Goal: Information Seeking & Learning: Learn about a topic

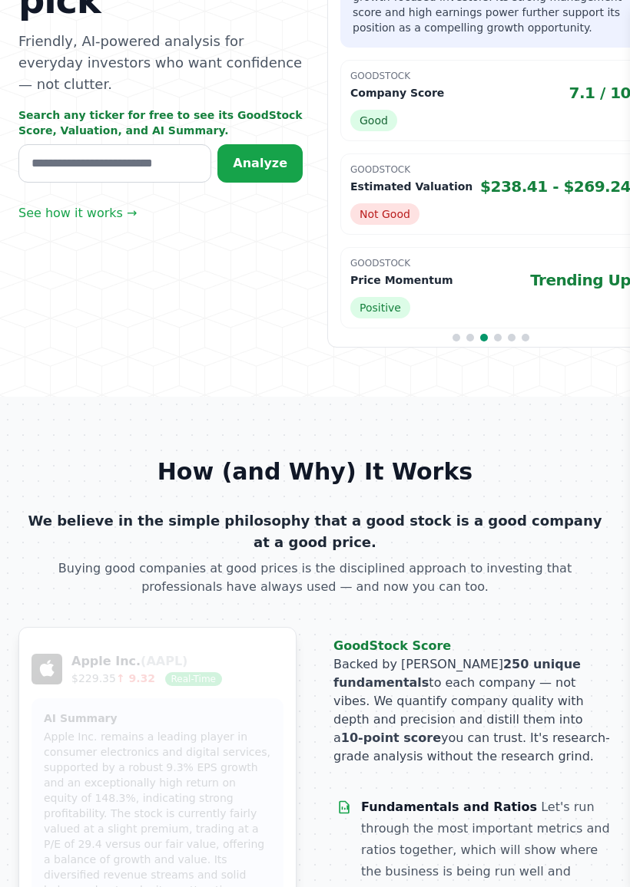
scroll to position [353, 0]
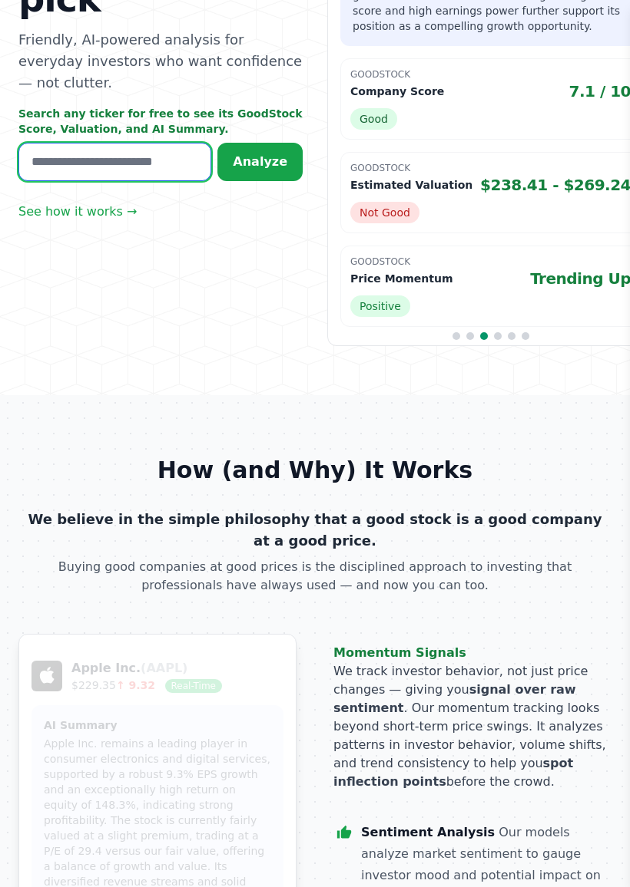
click at [89, 143] on input "text" at bounding box center [114, 162] width 193 height 38
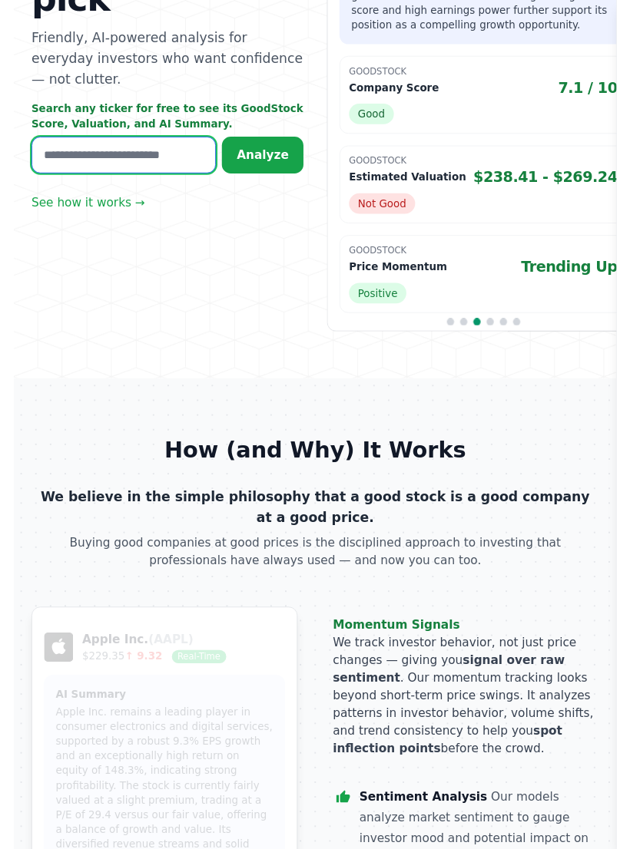
scroll to position [352, 0]
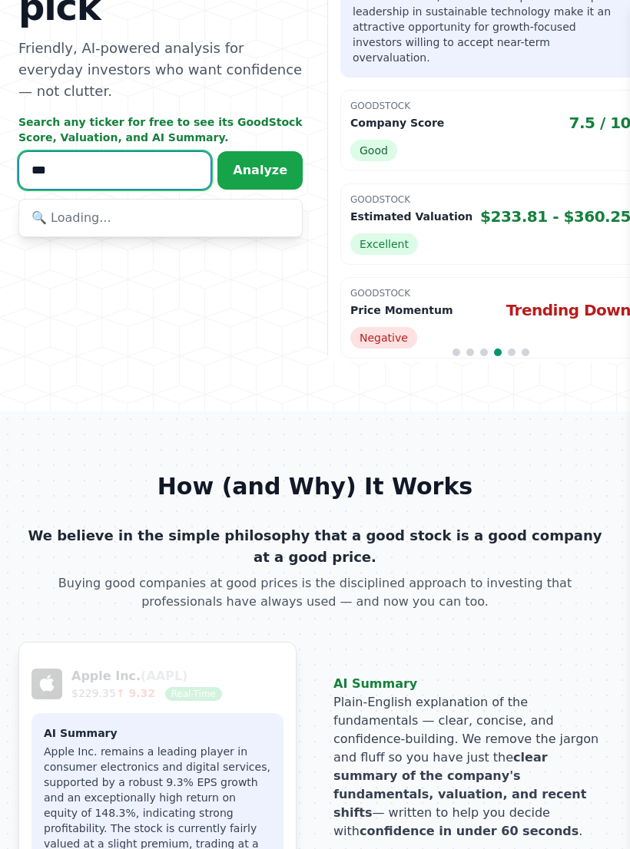
type input "****"
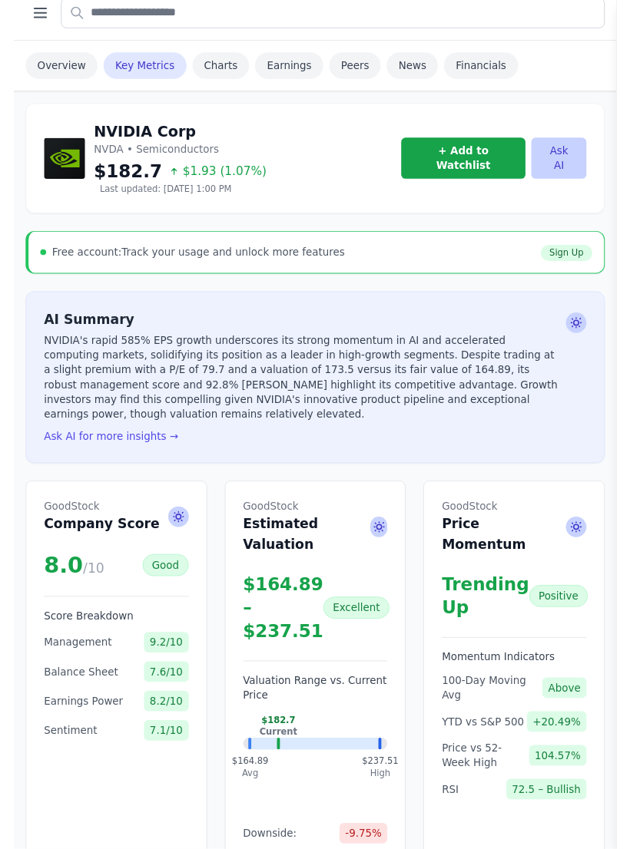
scroll to position [100, 0]
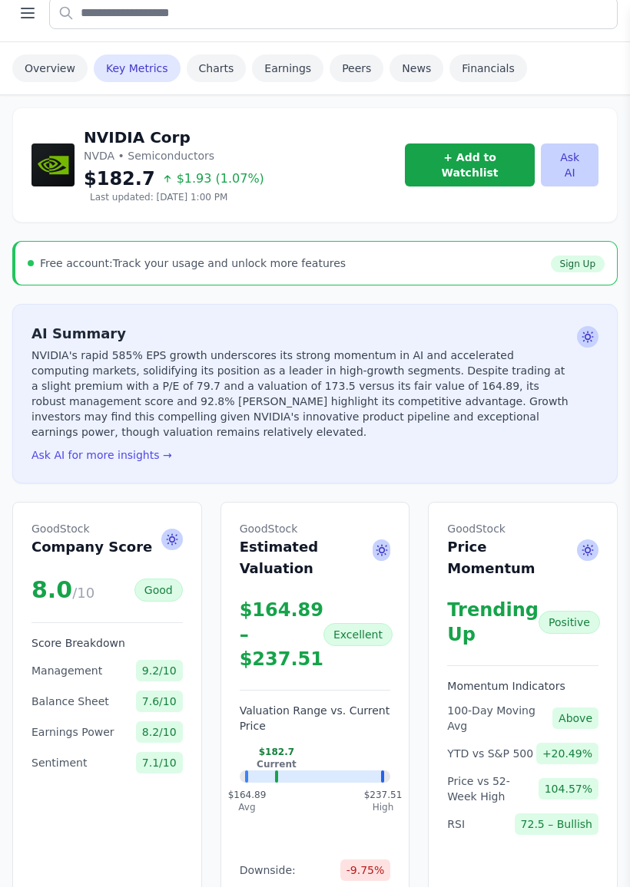
click at [150, 448] on button "Ask AI for more insights →" at bounding box center [101, 455] width 140 height 15
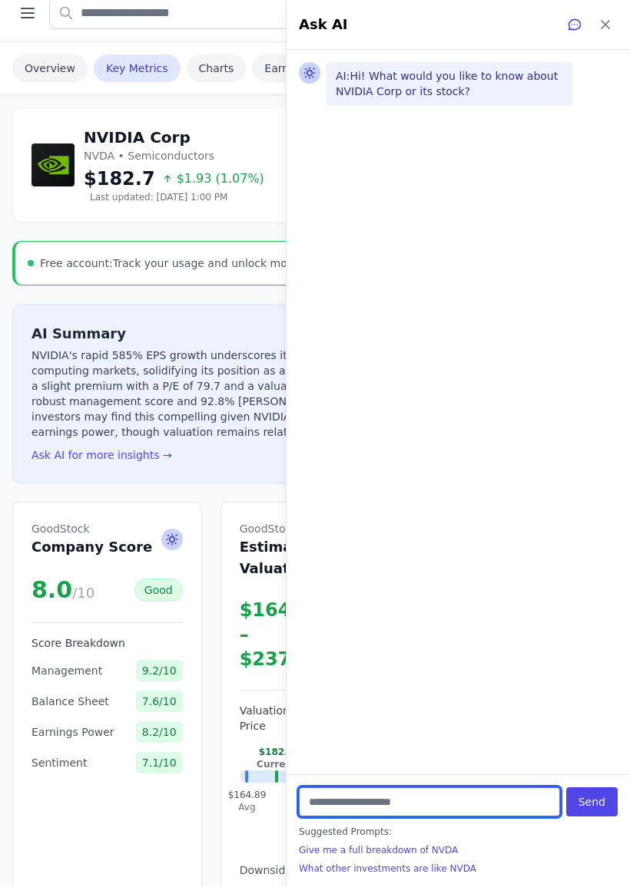
click at [348, 782] on input "text" at bounding box center [429, 802] width 261 height 29
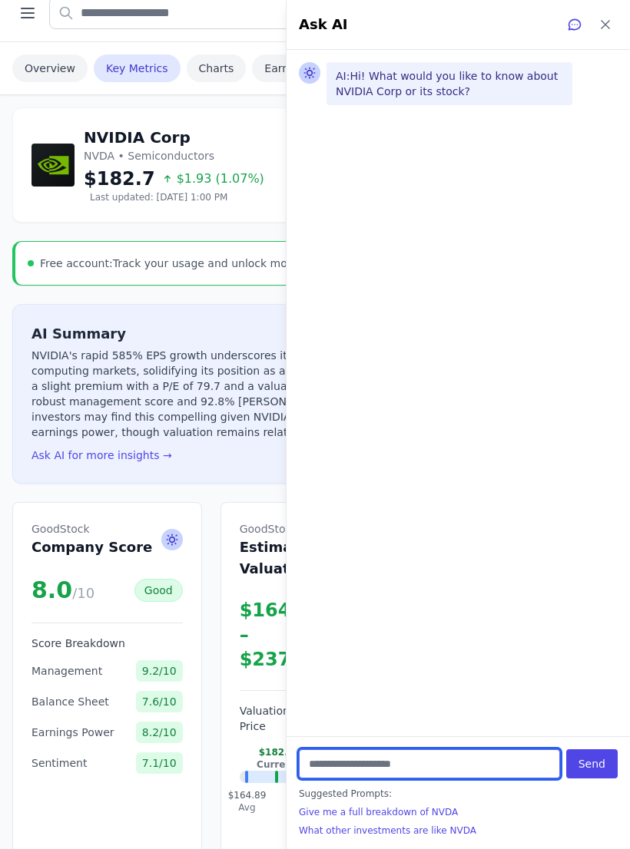
scroll to position [367, 0]
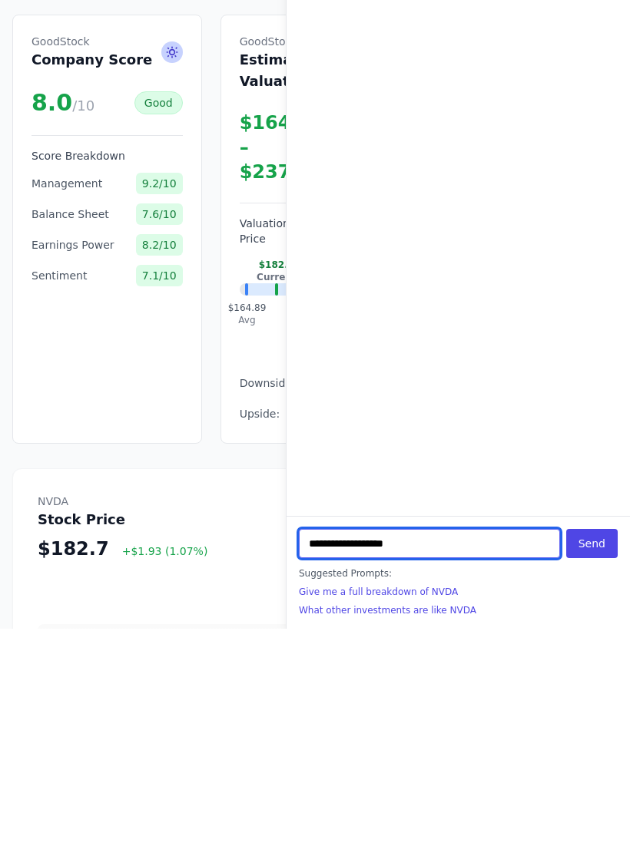
type input "**********"
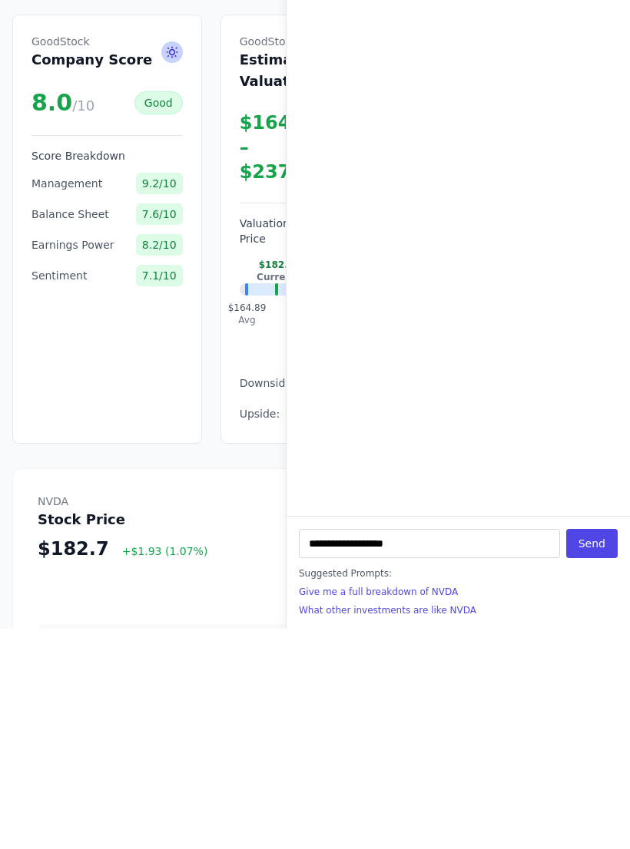
click at [616, 749] on button "Send" at bounding box center [591, 763] width 51 height 29
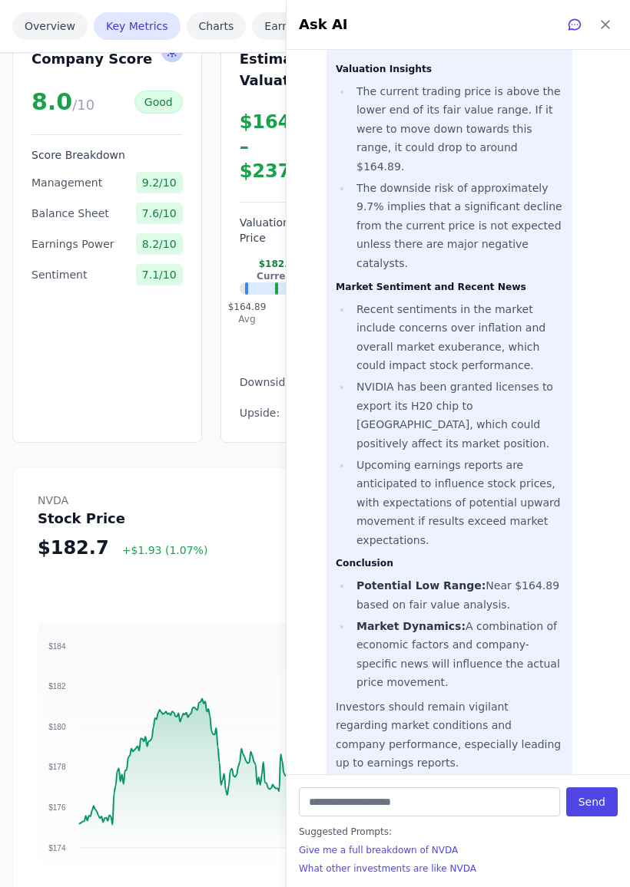
scroll to position [332, 0]
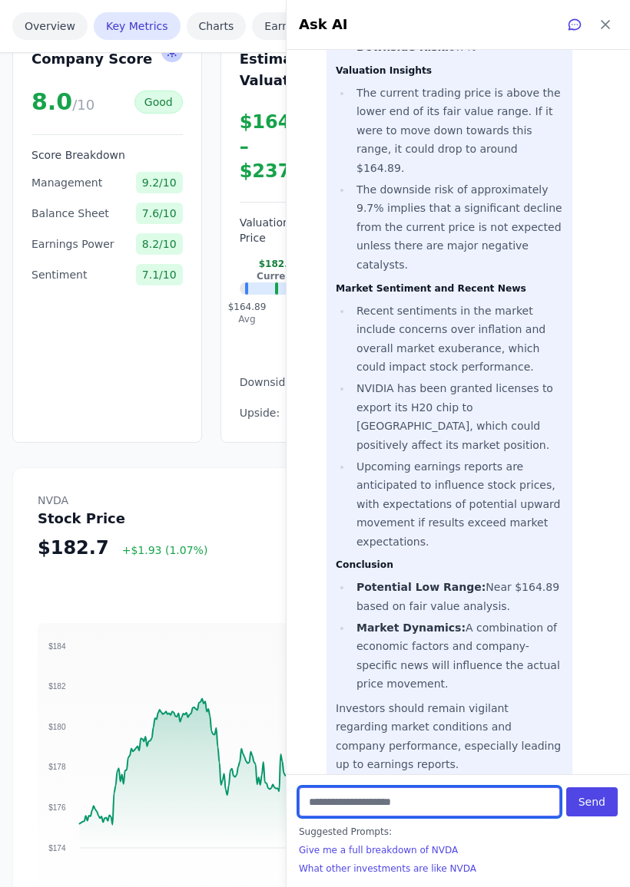
click at [366, 782] on input "text" at bounding box center [429, 802] width 261 height 29
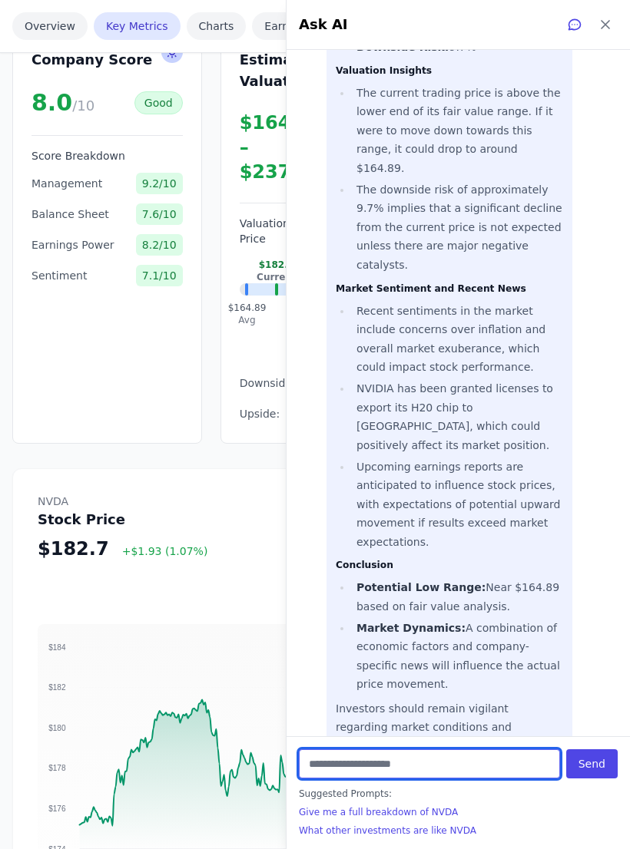
scroll to position [855, 0]
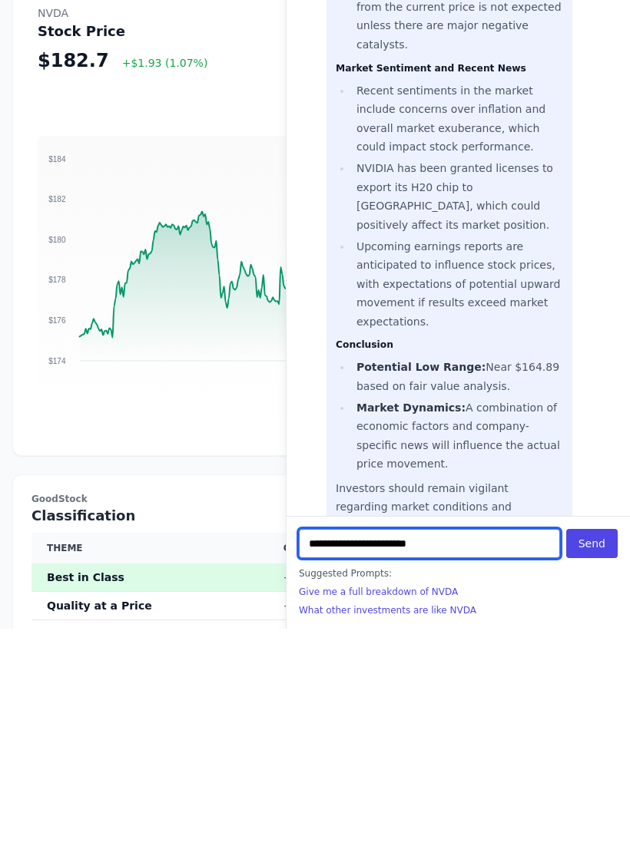
type input "**********"
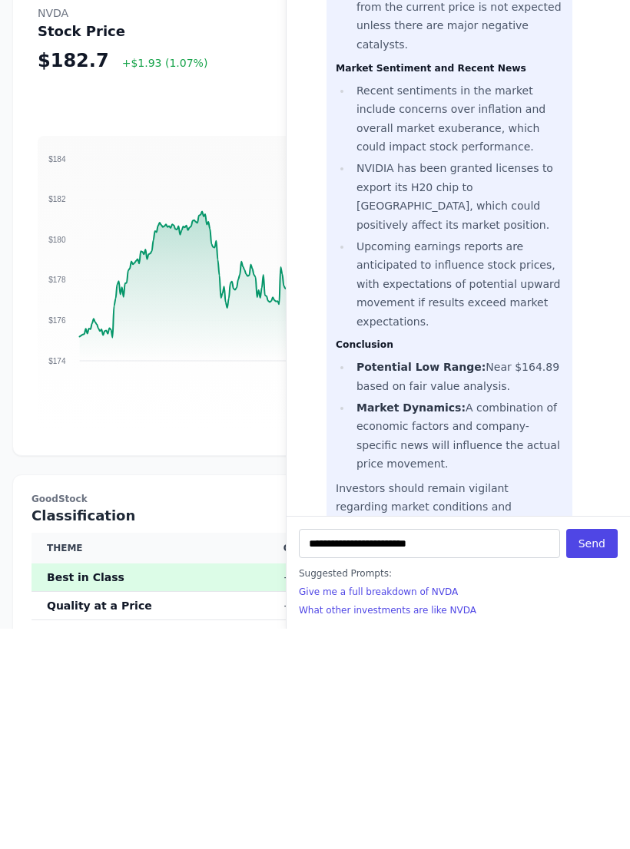
click at [611, 749] on button "Send" at bounding box center [591, 763] width 51 height 29
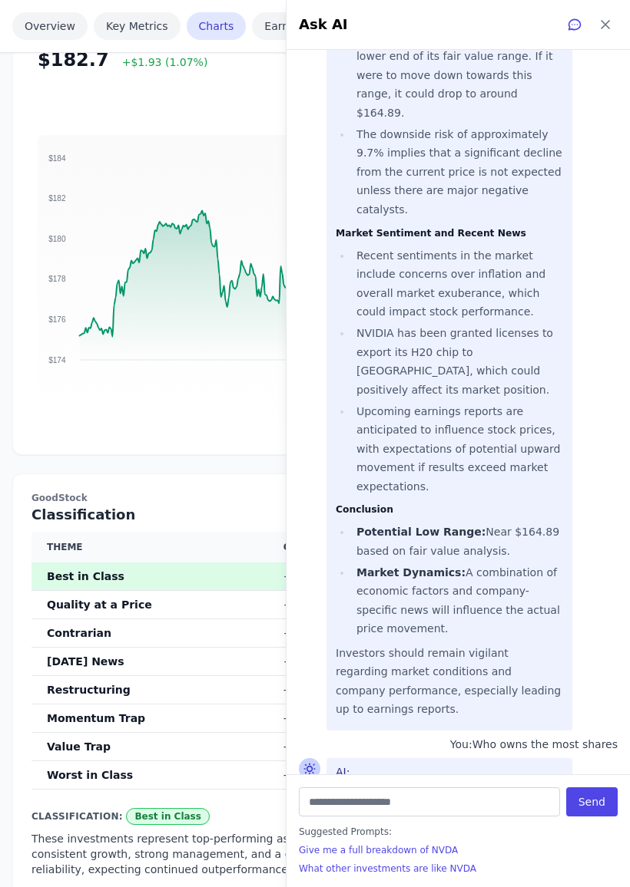
scroll to position [820, 0]
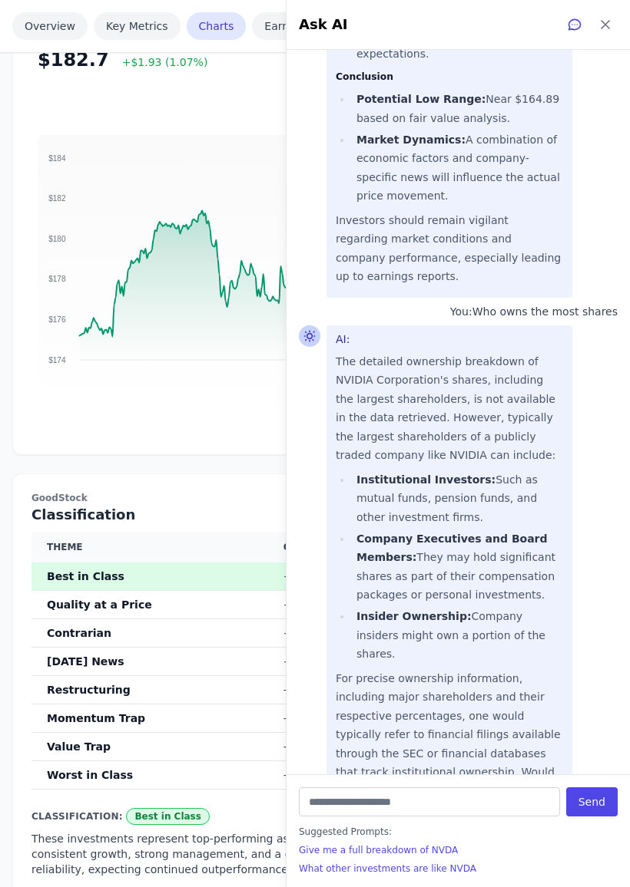
click at [121, 620] on th "Contrarian" at bounding box center [154, 634] width 246 height 28
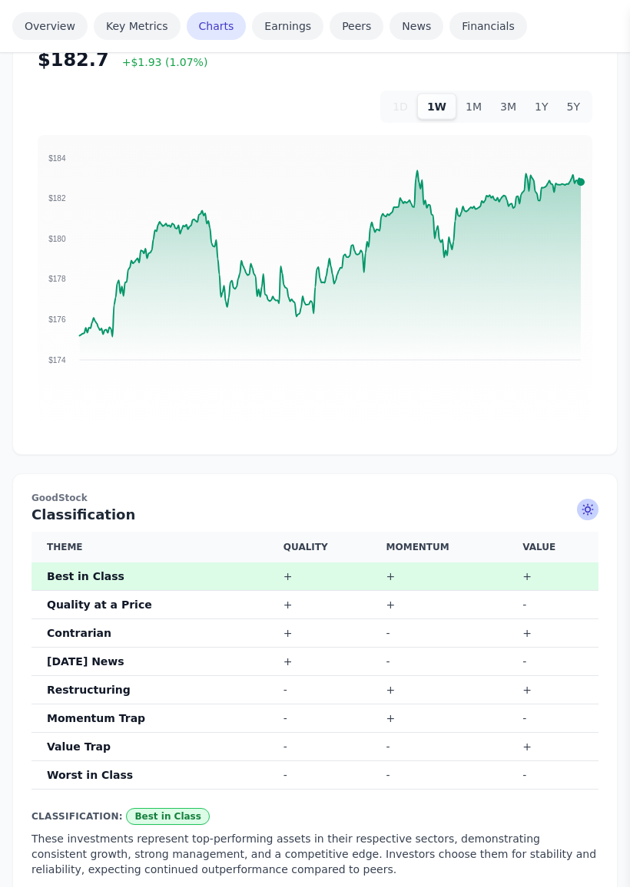
click at [541, 94] on button "1Y" at bounding box center [540, 107] width 31 height 26
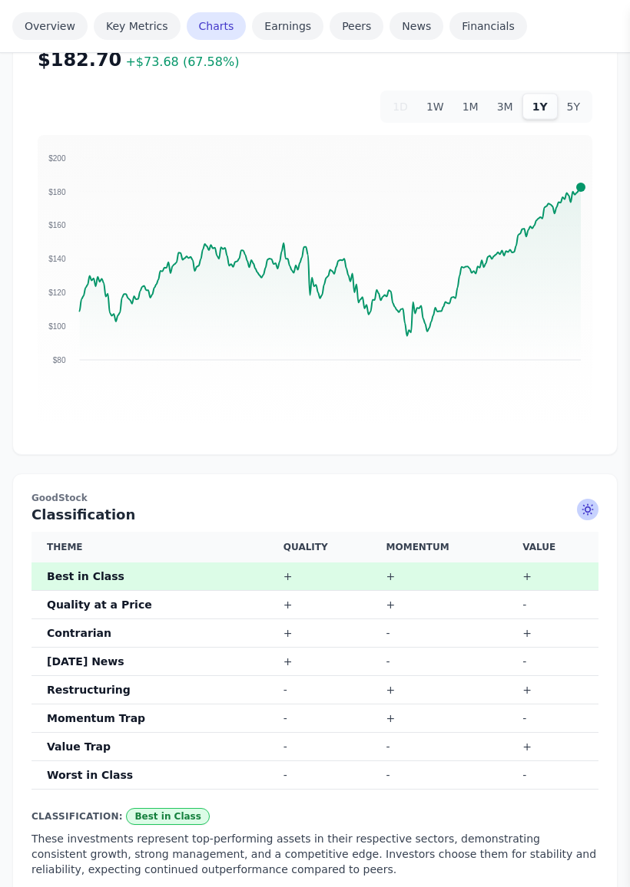
click at [476, 98] on button "1M" at bounding box center [470, 107] width 35 height 26
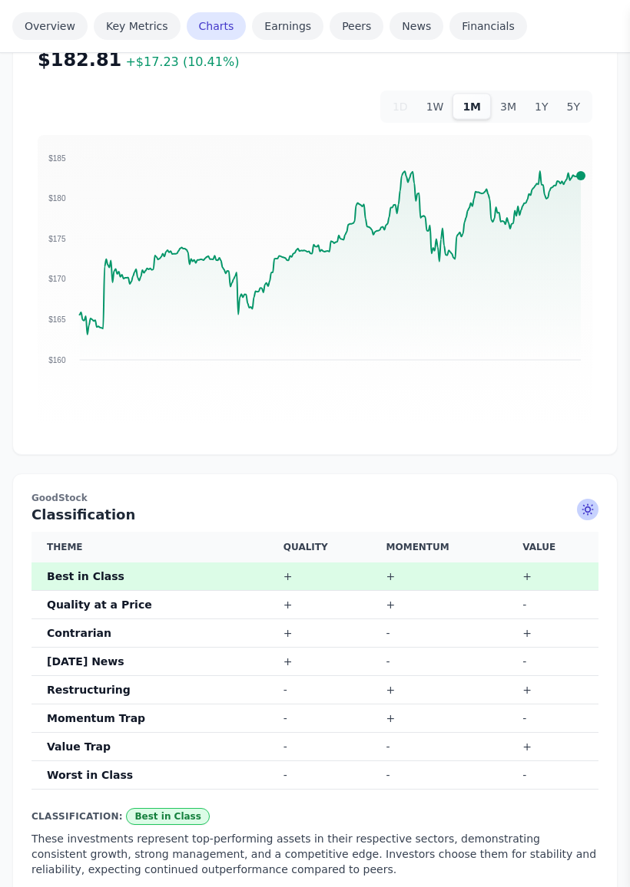
click at [57, 34] on link "Overview" at bounding box center [49, 26] width 75 height 28
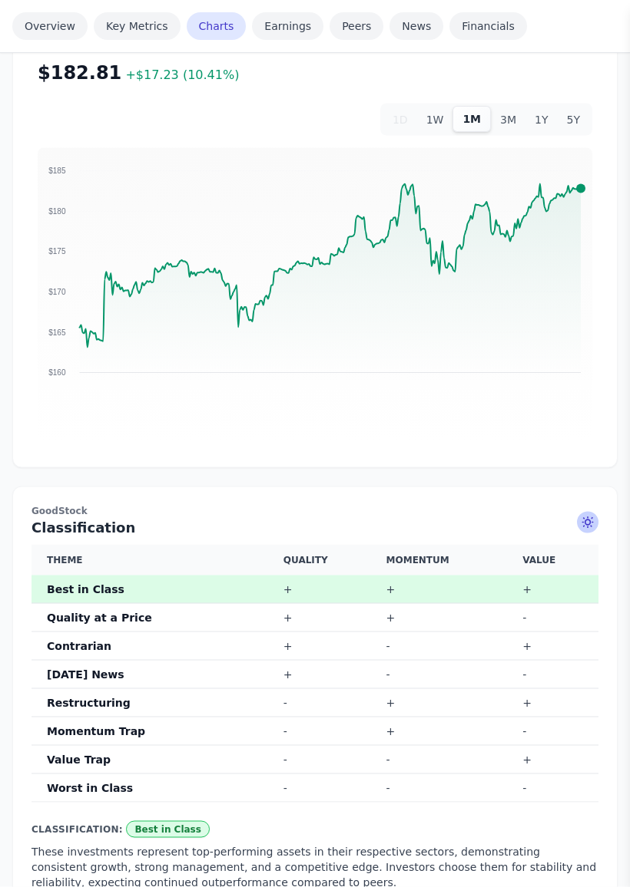
scroll to position [1064, 0]
click at [132, 702] on th "Restructuring" at bounding box center [154, 703] width 246 height 28
click at [127, 717] on th "Momentum Trap" at bounding box center [154, 731] width 246 height 28
click at [120, 717] on th "Momentum Trap" at bounding box center [154, 731] width 246 height 28
click at [134, 717] on th "Momentum Trap" at bounding box center [154, 731] width 246 height 28
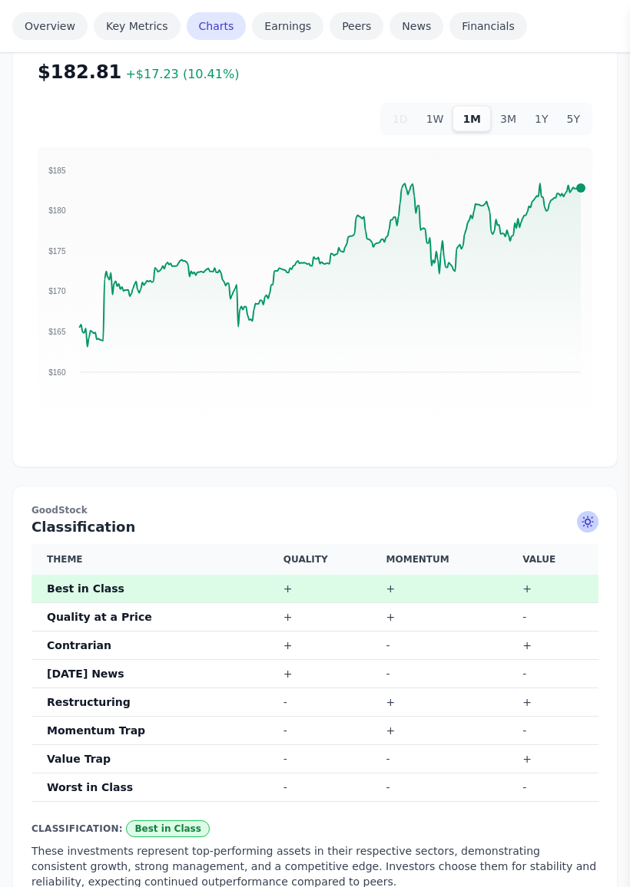
click at [138, 717] on th "Momentum Trap" at bounding box center [154, 731] width 246 height 28
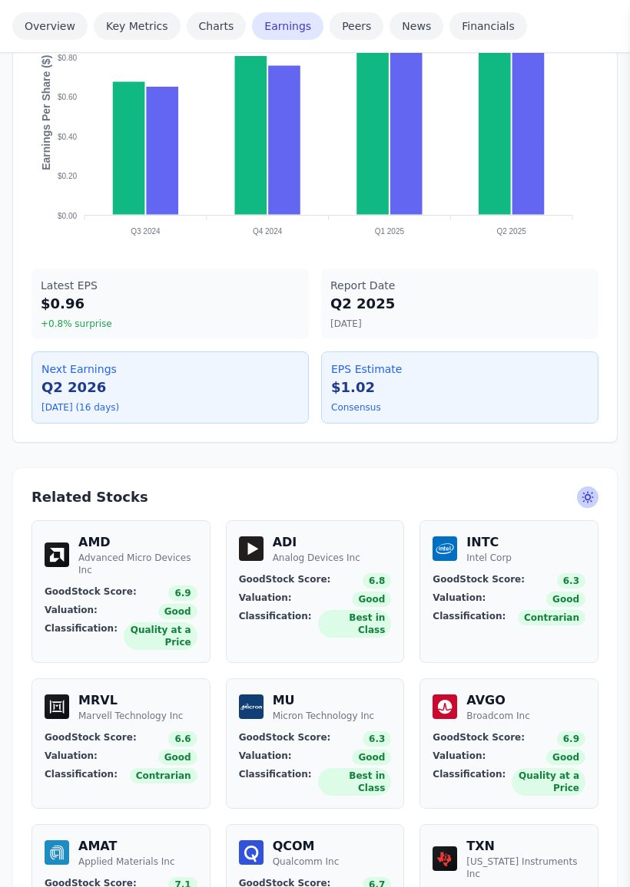
scroll to position [2076, 0]
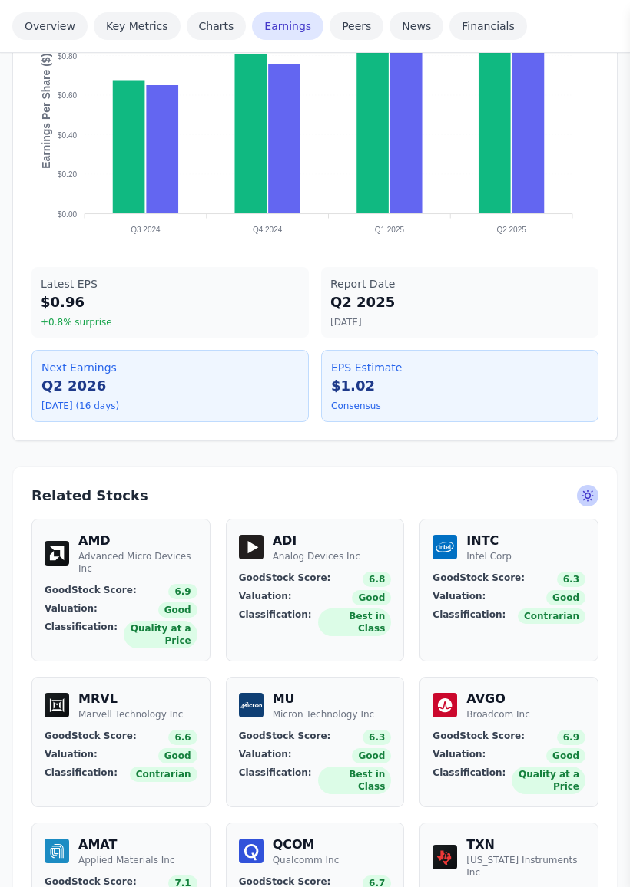
click at [554, 549] on div "INTC Intel Corp" at bounding box center [508, 547] width 153 height 31
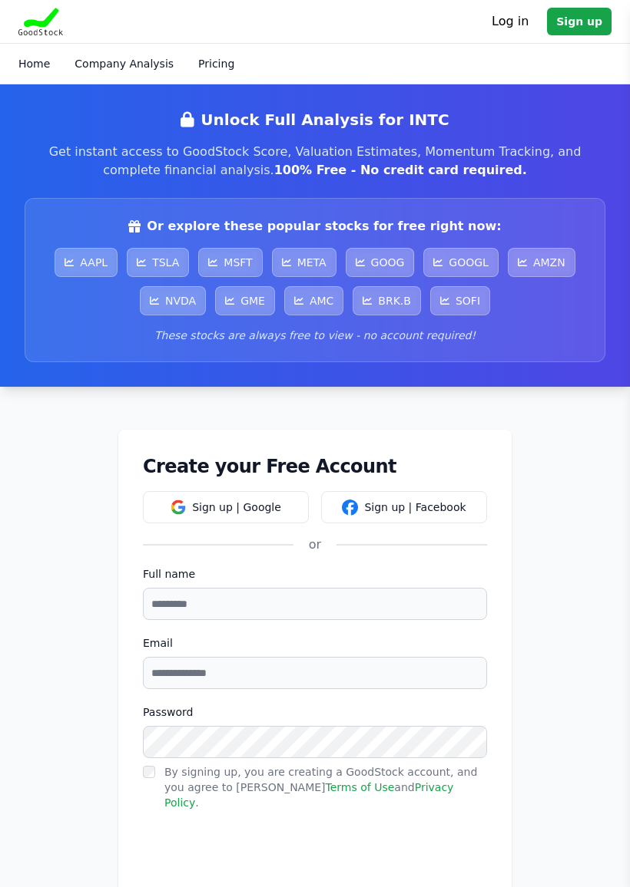
click at [38, 65] on link "Home" at bounding box center [33, 64] width 31 height 12
click at [42, 51] on div "Home Company Analysis Pricing" at bounding box center [314, 64] width 593 height 28
